Goal: Information Seeking & Learning: Check status

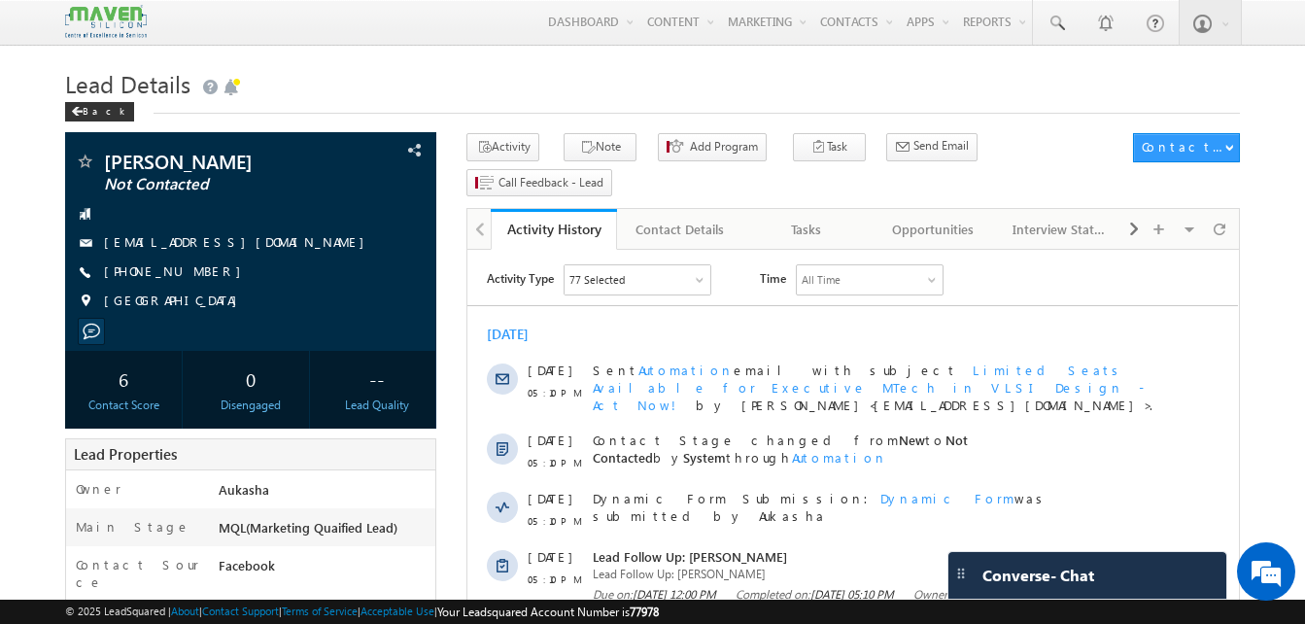
drag, startPoint x: 0, startPoint y: 0, endPoint x: -4, endPoint y: 271, distance: 271.1
click at [422, 87] on h1 "Lead Details" at bounding box center [652, 82] width 1175 height 38
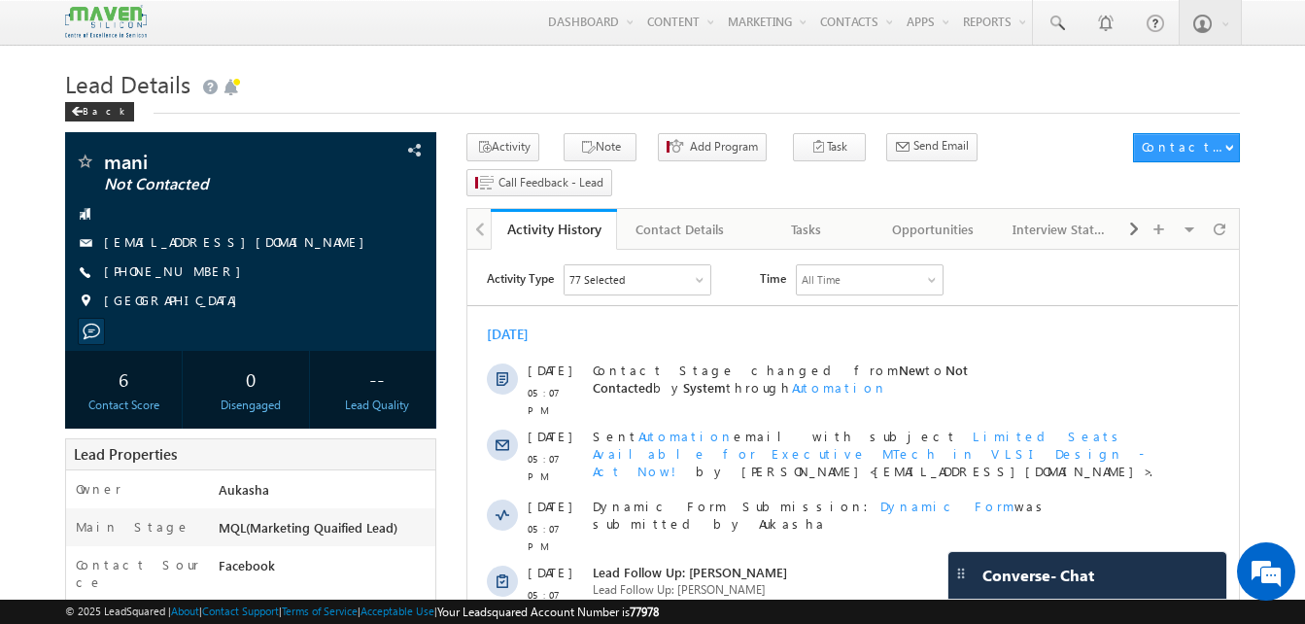
click at [412, 88] on h1 "Lead Details" at bounding box center [652, 82] width 1175 height 38
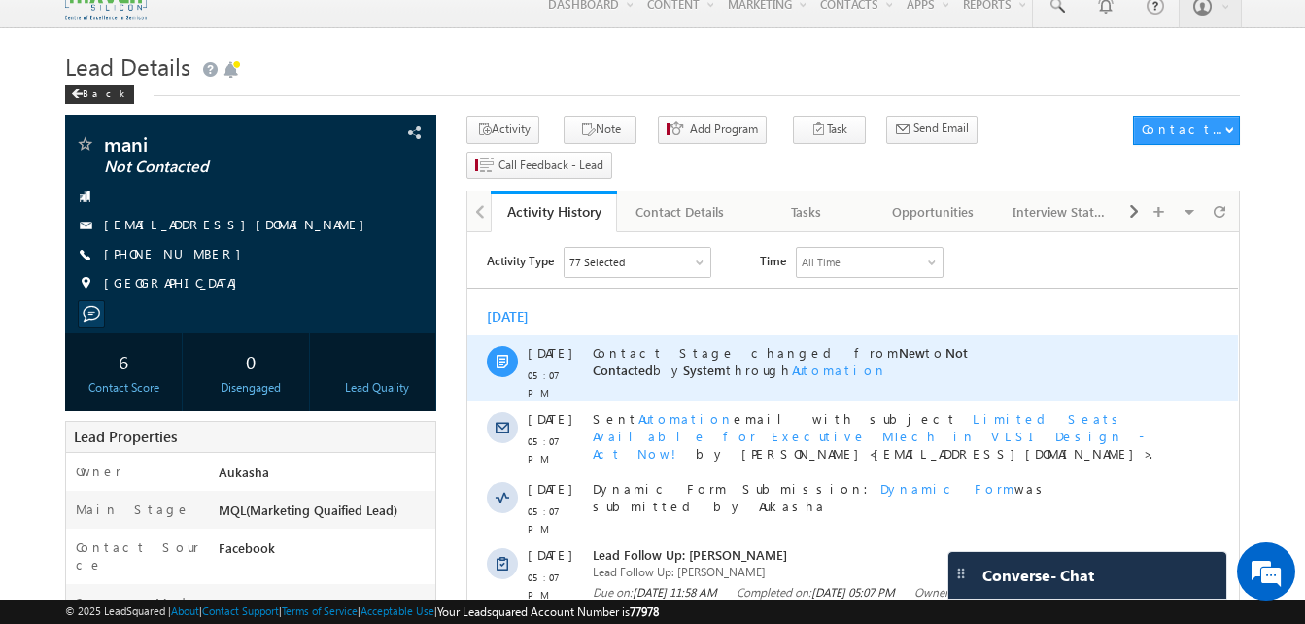
scroll to position [13, 0]
